Goal: Feedback & Contribution: Submit feedback/report problem

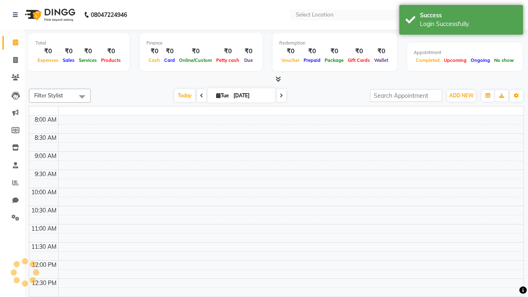
select select "en"
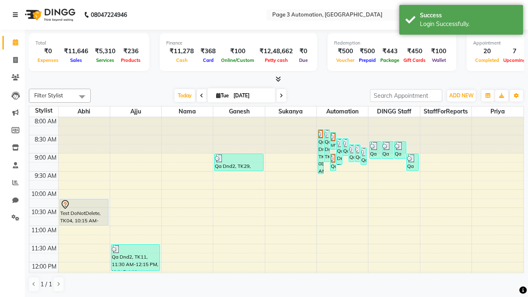
click at [17, 15] on icon at bounding box center [15, 15] width 5 height 6
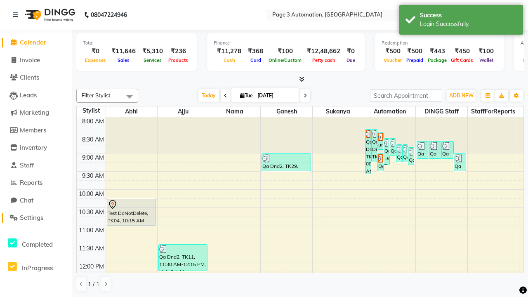
click at [36, 218] on span "Settings" at bounding box center [32, 218] width 24 height 8
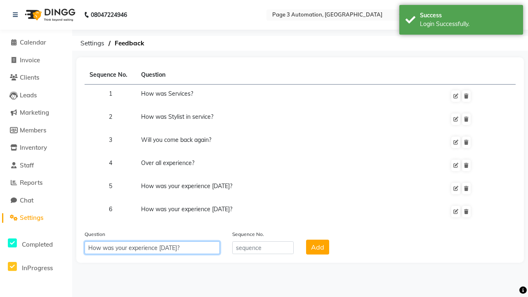
type input "How was your experience [DATE]?"
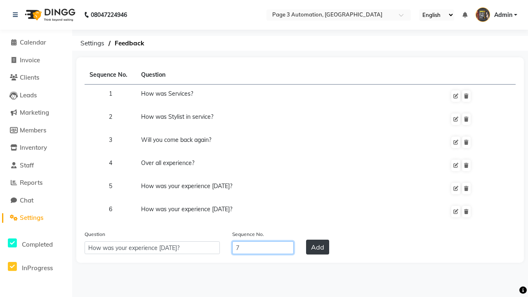
type input "7"
click at [318, 247] on button "Add" at bounding box center [317, 247] width 23 height 15
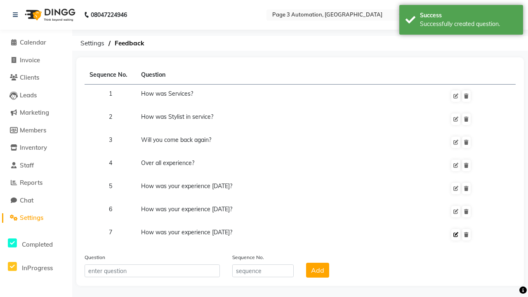
click at [461, 21] on div "Successfully created question." at bounding box center [468, 24] width 97 height 9
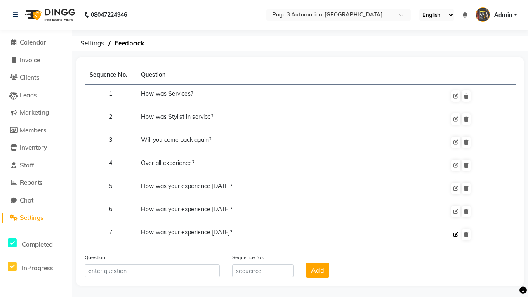
click at [456, 235] on icon at bounding box center [456, 234] width 5 height 5
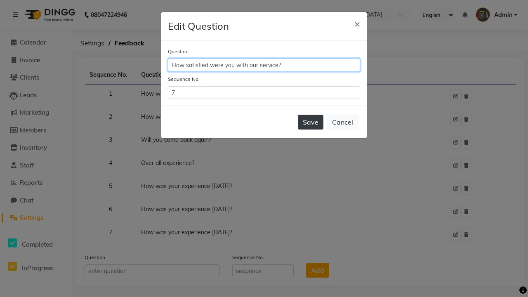
type input "How satisfied were you with our service?"
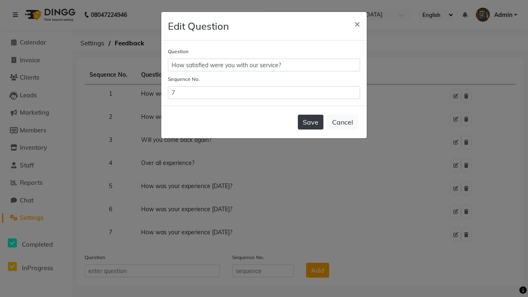
click at [311, 122] on button "Save" at bounding box center [311, 122] width 26 height 15
